Goal: Information Seeking & Learning: Learn about a topic

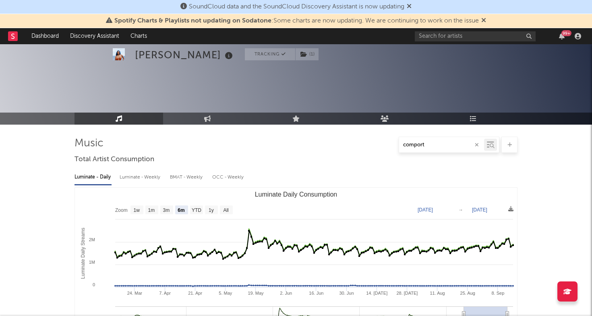
select select "6m"
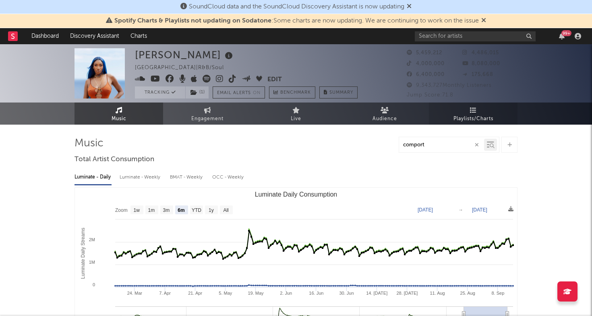
click at [468, 115] on span "Playlists/Charts" at bounding box center [473, 119] width 40 height 10
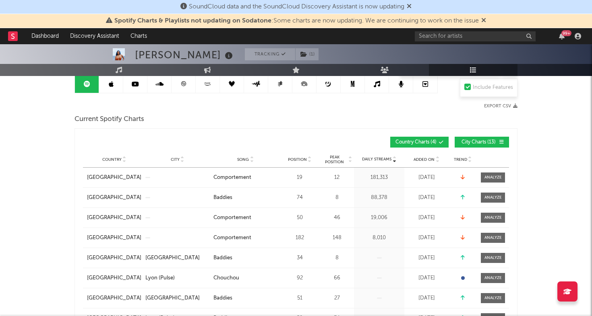
scroll to position [103, 0]
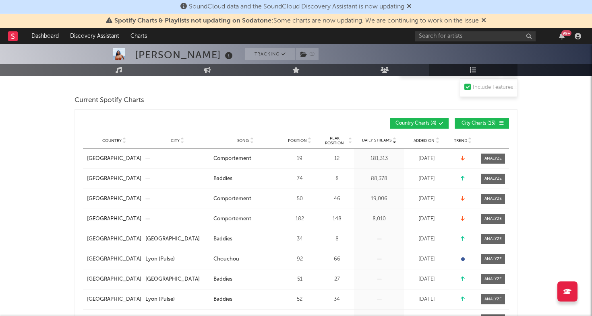
click at [428, 140] on span "Added On" at bounding box center [423, 140] width 21 height 5
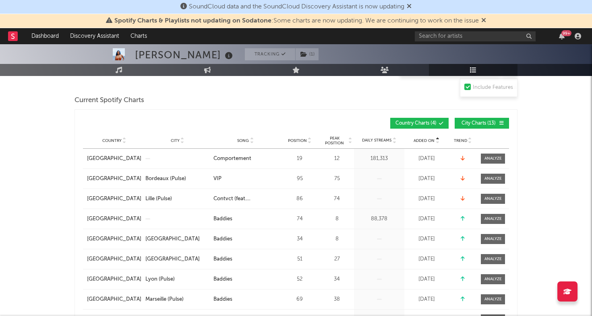
click at [428, 140] on span "Added On" at bounding box center [423, 140] width 21 height 5
click at [426, 140] on span "Added On" at bounding box center [423, 140] width 21 height 5
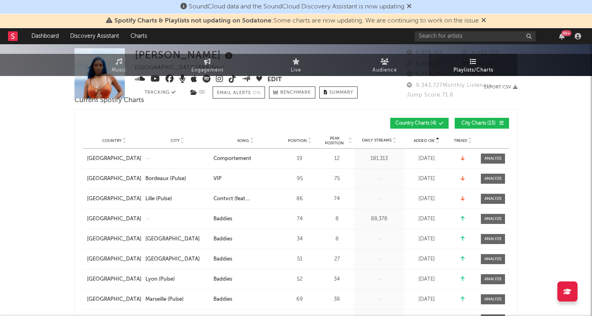
scroll to position [0, 0]
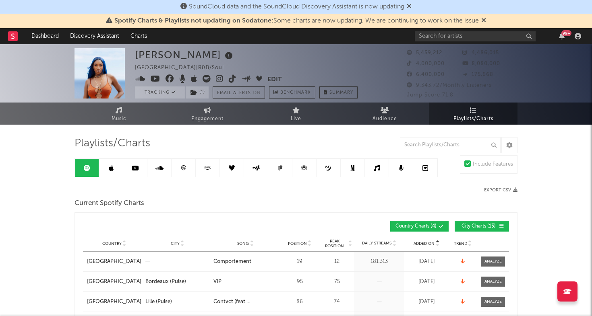
click at [181, 167] on icon at bounding box center [183, 167] width 5 height 5
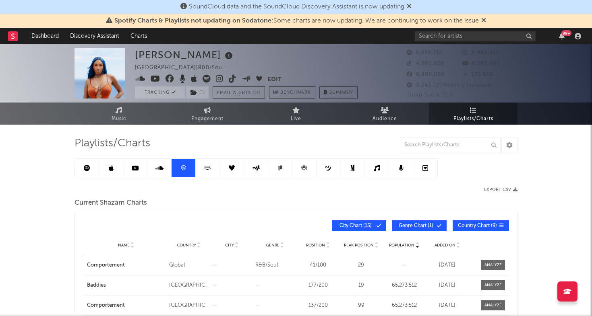
click at [84, 169] on icon at bounding box center [87, 168] width 6 height 6
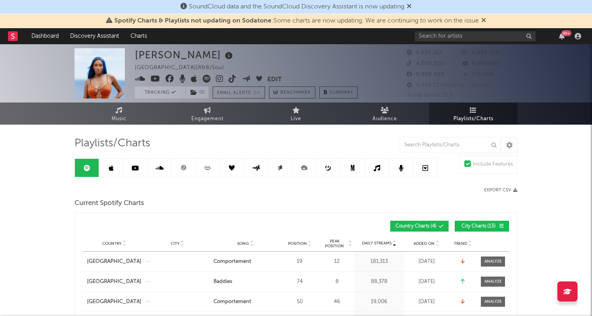
click at [84, 169] on icon at bounding box center [87, 168] width 6 height 6
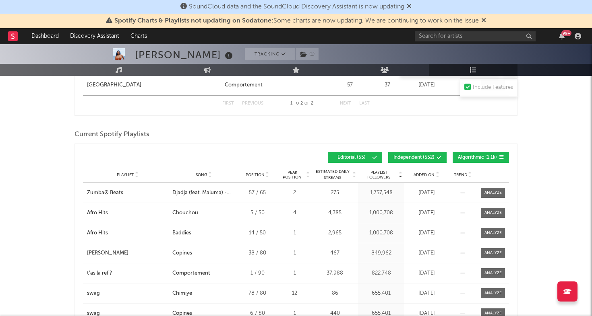
scroll to position [475, 0]
click at [422, 178] on div "Playlist City Song Position Peak Position Estimated Daily Streams Playlist Foll…" at bounding box center [296, 175] width 426 height 16
click at [422, 176] on span "Added On" at bounding box center [423, 174] width 21 height 5
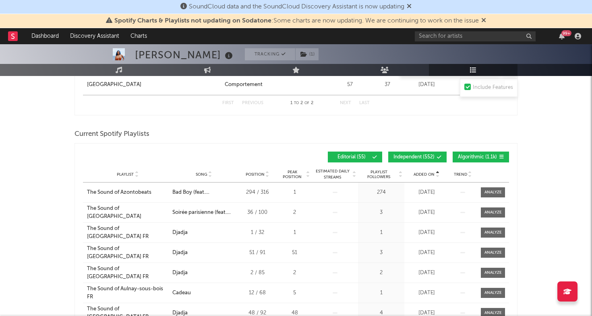
click at [422, 176] on span "Added On" at bounding box center [423, 174] width 21 height 5
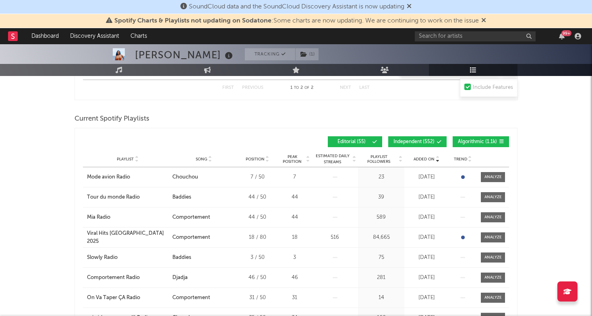
scroll to position [496, 0]
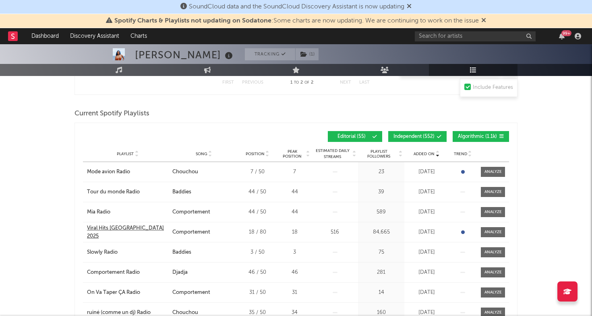
click at [112, 232] on div "Viral Hits [GEOGRAPHIC_DATA] 2025" at bounding box center [127, 233] width 81 height 16
click at [413, 142] on button "Independent ( 552 )" at bounding box center [417, 136] width 58 height 11
click at [481, 138] on span "Algorithmic ( 1.1k )" at bounding box center [477, 136] width 39 height 5
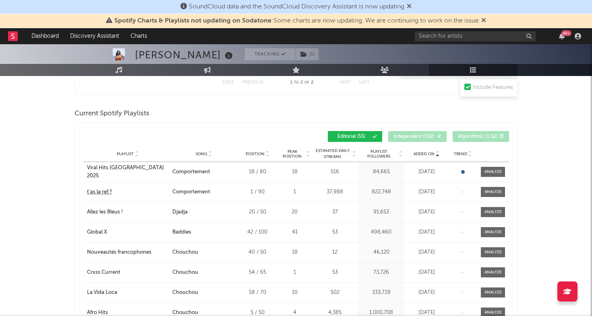
click at [107, 191] on div "t'as la ref ?" at bounding box center [99, 192] width 25 height 8
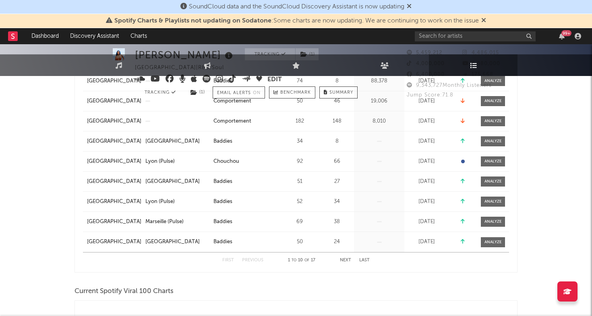
scroll to position [0, 0]
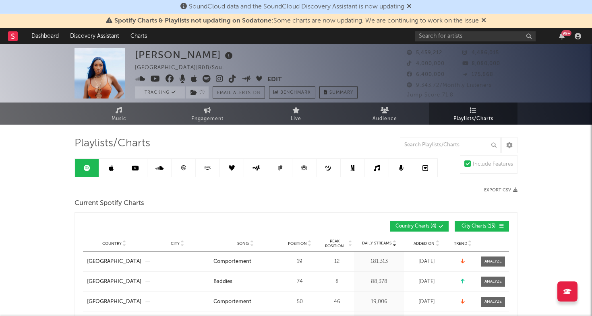
click at [187, 170] on link at bounding box center [183, 168] width 24 height 18
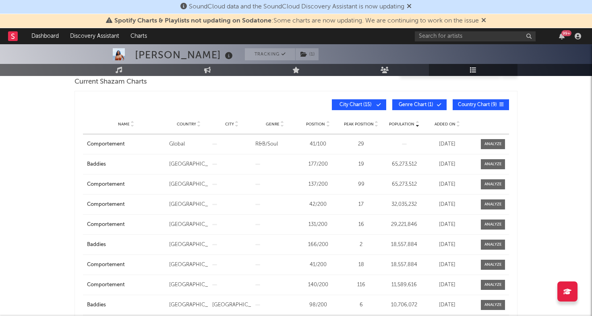
scroll to position [125, 0]
